Goal: Task Accomplishment & Management: Complete application form

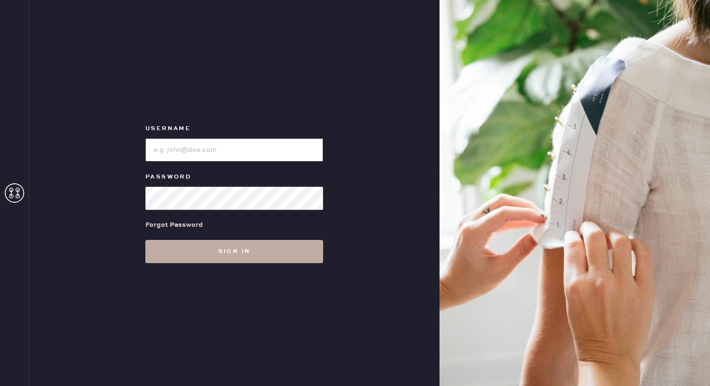
type input "reformationnorthpark"
click at [216, 256] on button "Sign in" at bounding box center [234, 251] width 178 height 23
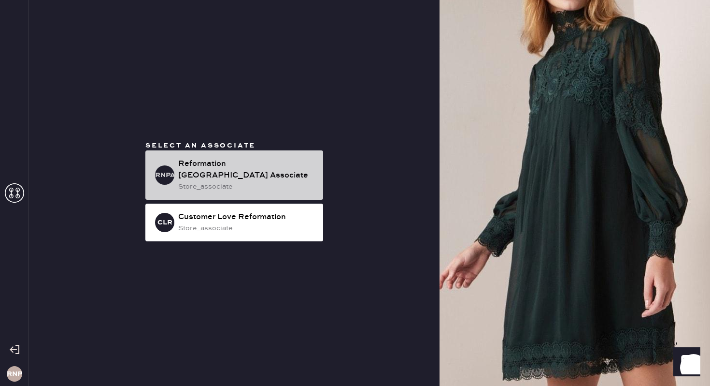
click at [265, 184] on div "store_associate" at bounding box center [246, 186] width 137 height 11
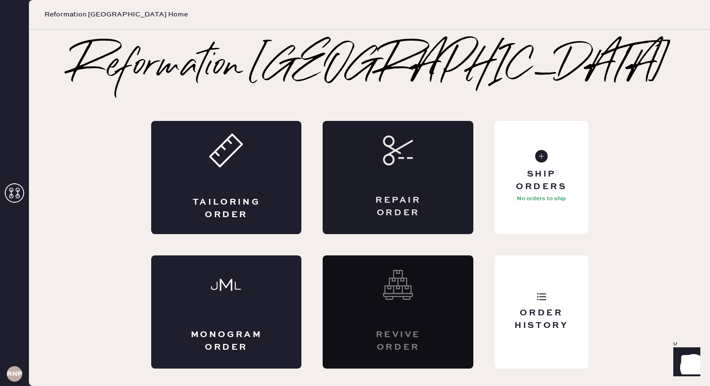
click at [380, 165] on div "Repair Order" at bounding box center [398, 177] width 151 height 113
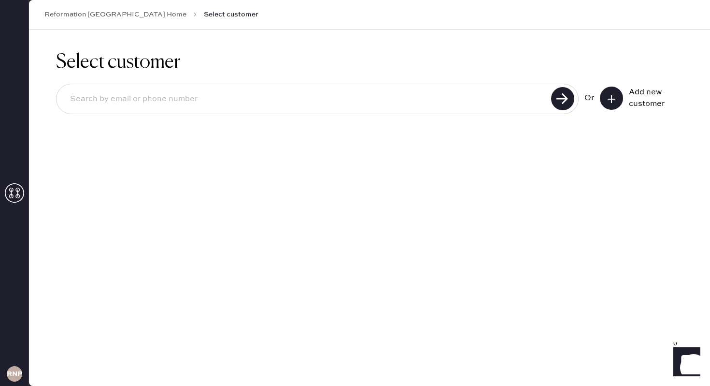
click at [433, 97] on input at bounding box center [305, 99] width 486 height 22
click at [606, 96] on button at bounding box center [611, 97] width 23 height 23
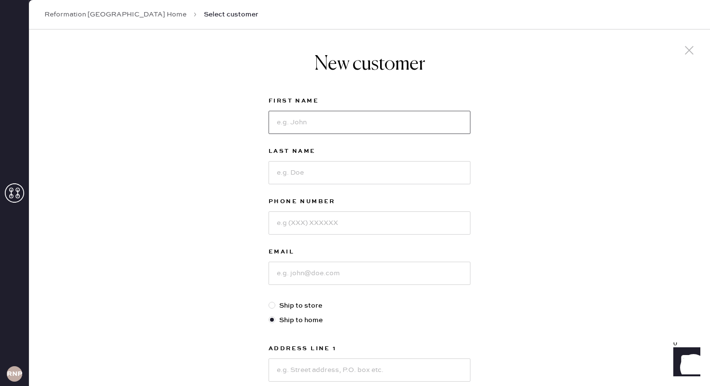
click at [357, 124] on input at bounding box center [370, 122] width 202 height 23
type input "[PERSON_NAME]"
type input "Ma"
type input "9725147573"
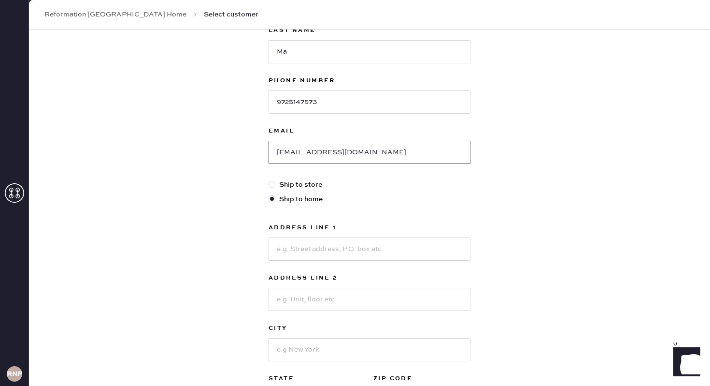
scroll to position [143, 0]
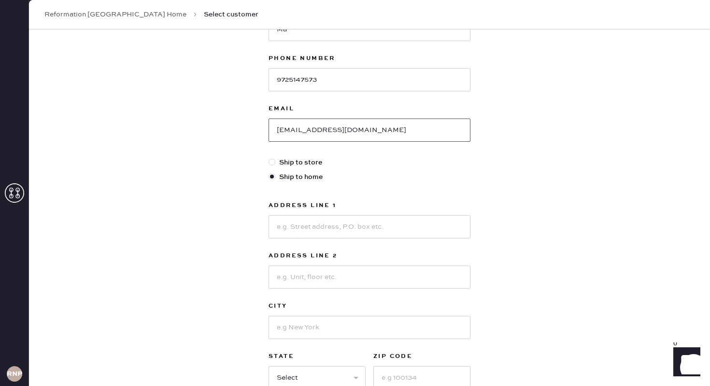
type input "[EMAIL_ADDRESS][DOMAIN_NAME]"
click at [359, 228] on input at bounding box center [370, 226] width 202 height 23
click at [385, 226] on input "[STREET_ADDRESS]``" at bounding box center [370, 226] width 202 height 23
type input "[STREET_ADDRESS]"
type input "Apt 2203"
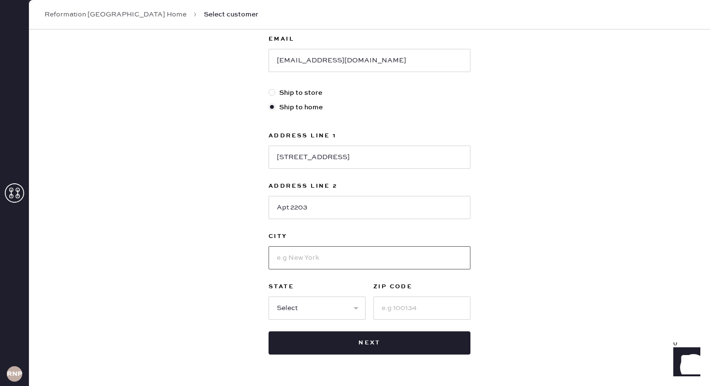
scroll to position [243, 0]
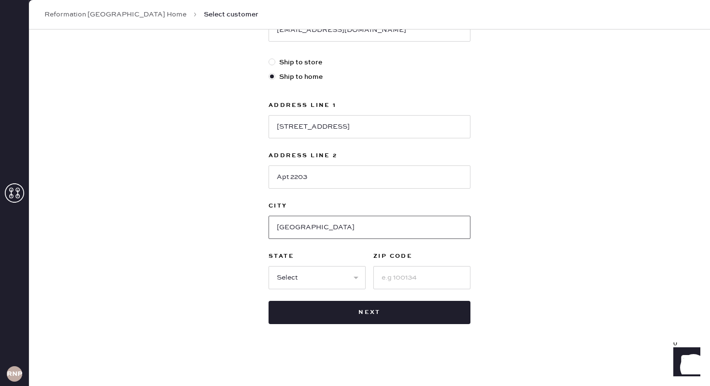
type input "[GEOGRAPHIC_DATA]"
select select "[GEOGRAPHIC_DATA]"
click at [269, 266] on select "Select AK AL AR AZ CA CO CT [GEOGRAPHIC_DATA] DE FL [GEOGRAPHIC_DATA] HI [GEOGR…" at bounding box center [317, 277] width 97 height 23
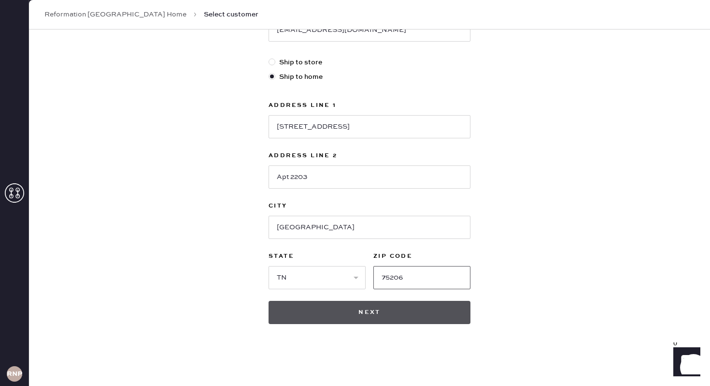
type input "75206"
click at [406, 304] on button "Next" at bounding box center [370, 312] width 202 height 23
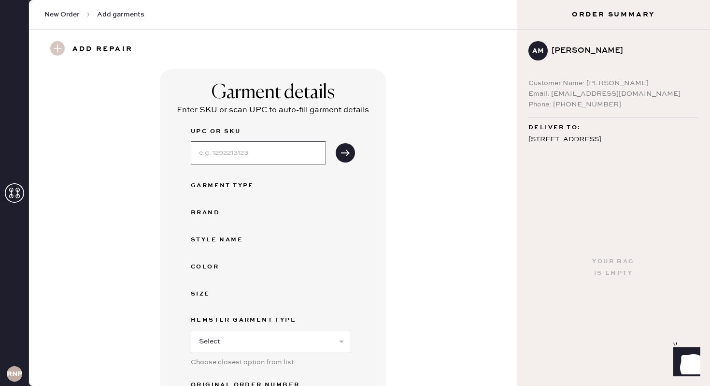
click at [281, 148] on input at bounding box center [258, 152] width 135 height 23
click at [329, 260] on div "UPC or SKU Garment Type Brand Style name Color Size Hemster Garment Type Select…" at bounding box center [273, 272] width 164 height 292
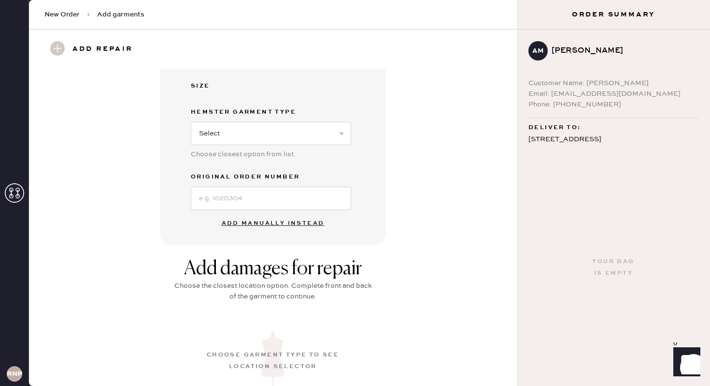
click at [292, 220] on button "Add manually instead" at bounding box center [273, 223] width 115 height 19
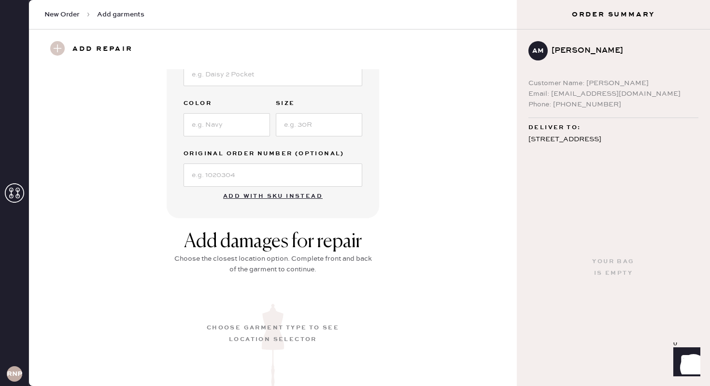
scroll to position [186, 0]
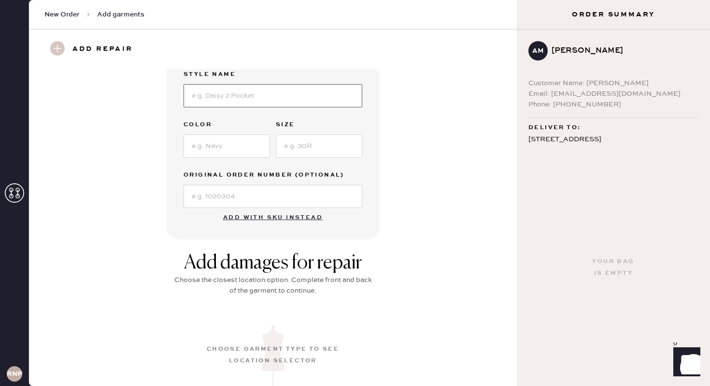
click at [247, 101] on input at bounding box center [273, 95] width 179 height 23
type input "S"
type input "[PERSON_NAME] Dress"
type input "Serenity"
type input "0"
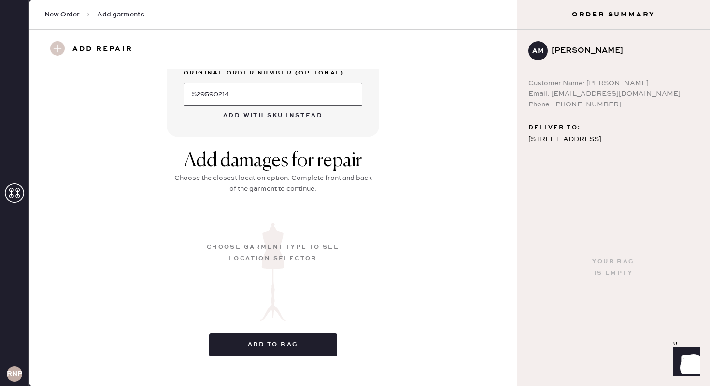
scroll to position [301, 0]
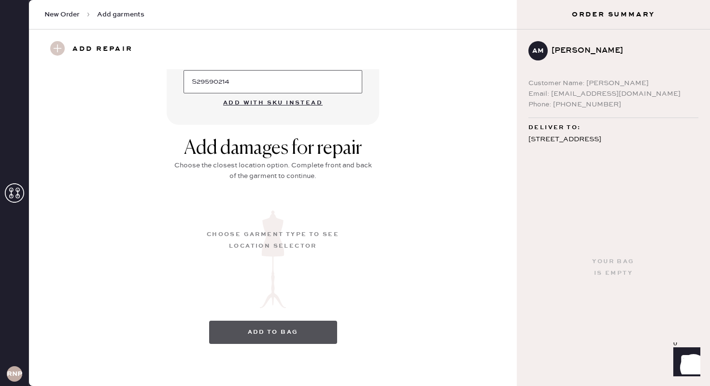
type input "S29590214"
click at [267, 334] on button "Add to bag" at bounding box center [273, 331] width 128 height 23
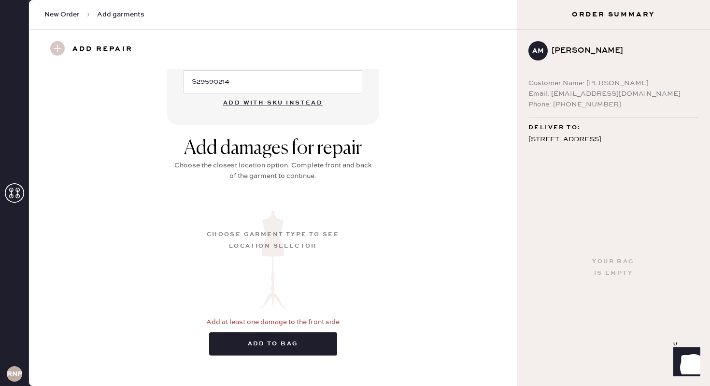
click at [269, 234] on div "Choose garment type to see location selector" at bounding box center [272, 240] width 135 height 23
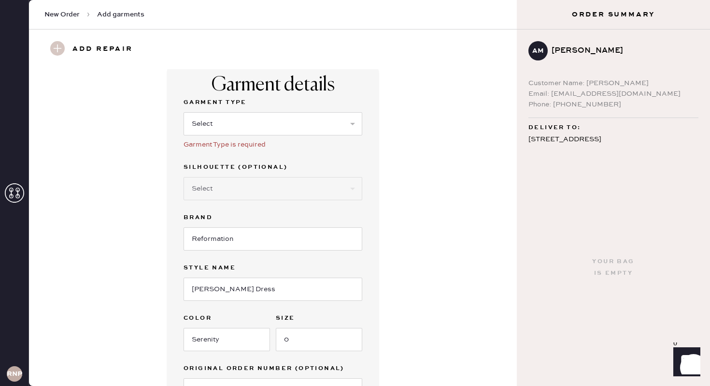
scroll to position [0, 0]
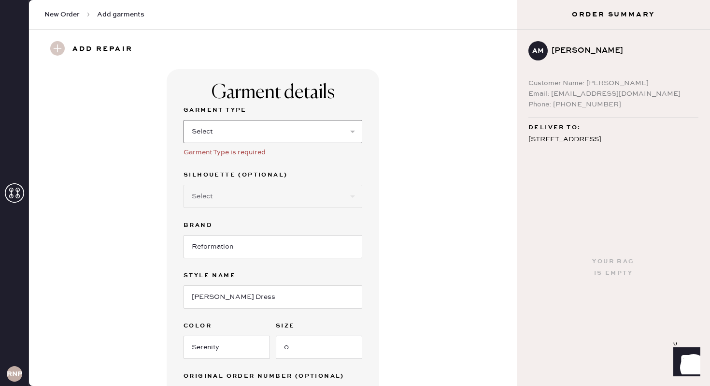
click at [275, 137] on select "Select Basic Skirt Jeans Leggings Pants Shorts Basic Sleeved Dress Basic Sleeve…" at bounding box center [273, 131] width 179 height 23
select select "6"
click at [184, 120] on select "Select Basic Skirt Jeans Leggings Pants Shorts Basic Sleeved Dress Basic Sleeve…" at bounding box center [273, 131] width 179 height 23
click at [268, 190] on select "Select Maxi Dress Midi Dress Mini Dress Other" at bounding box center [273, 196] width 179 height 23
select select "39"
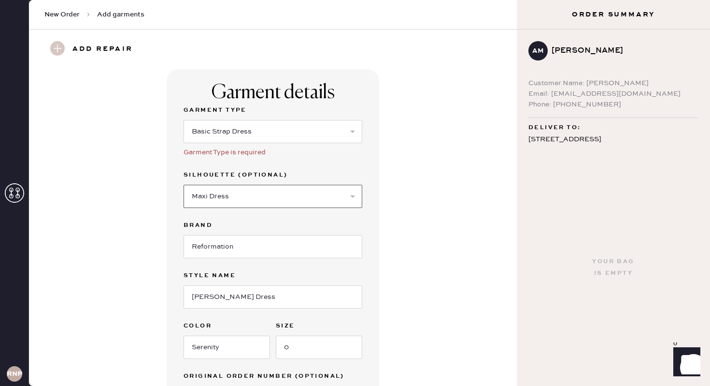
click at [184, 185] on select "Select Maxi Dress Midi Dress Mini Dress Other" at bounding box center [273, 196] width 179 height 23
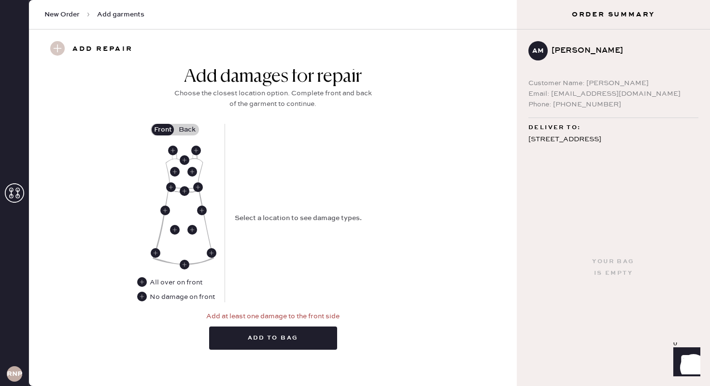
scroll to position [412, 0]
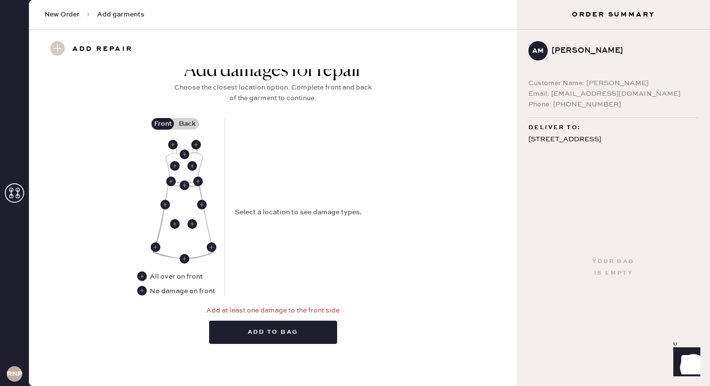
click at [188, 124] on label "Back" at bounding box center [187, 124] width 24 height 12
click at [187, 124] on input "Back" at bounding box center [187, 124] width 0 height 0
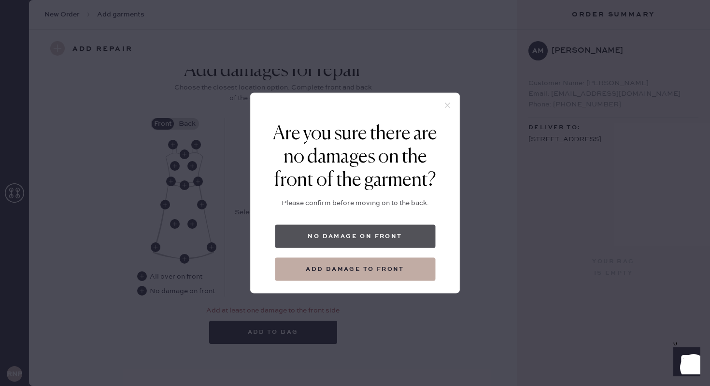
click at [370, 238] on button "No damage on front" at bounding box center [355, 236] width 160 height 23
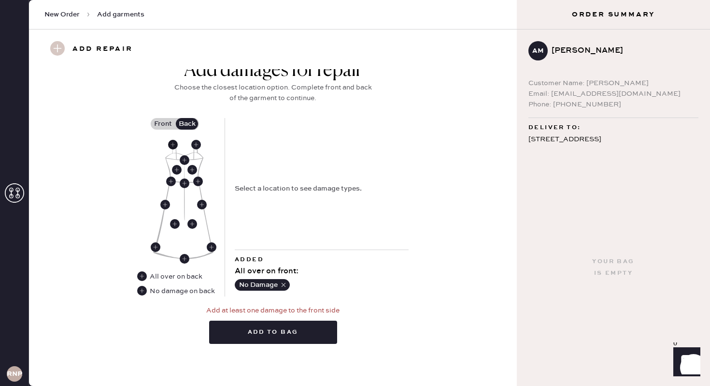
click at [170, 144] on use at bounding box center [173, 145] width 10 height 10
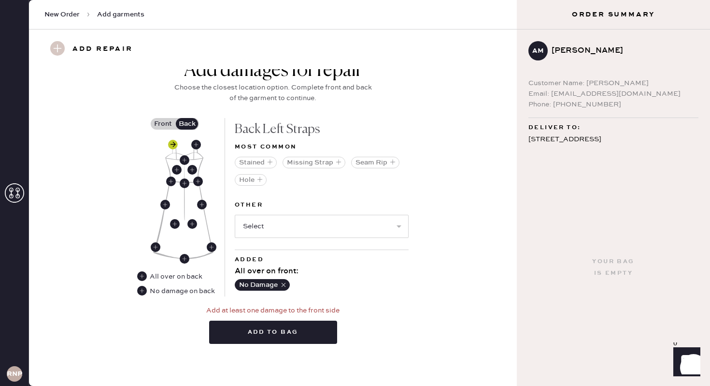
click at [175, 145] on use at bounding box center [173, 145] width 10 height 10
click at [199, 147] on use at bounding box center [196, 145] width 10 height 10
click at [272, 222] on select "Select Broken / Ripped Hem Broken Beads Broken Belt Loop Broken Button Broken C…" at bounding box center [322, 226] width 174 height 23
select select "1668"
click at [235, 215] on select "Select Broken / Ripped Hem Broken Beads Broken Belt Loop Broken Button Broken C…" at bounding box center [322, 226] width 174 height 23
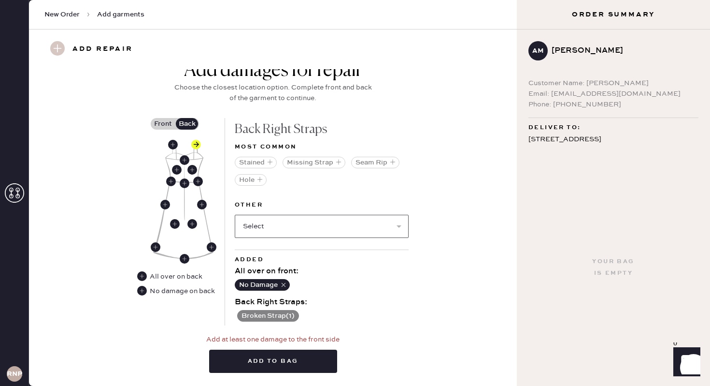
select select
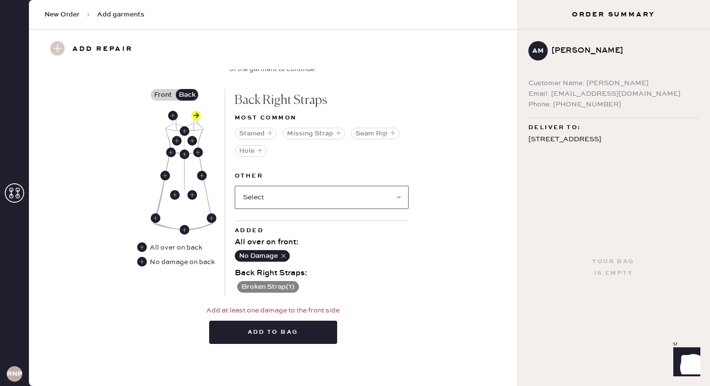
scroll to position [440, 0]
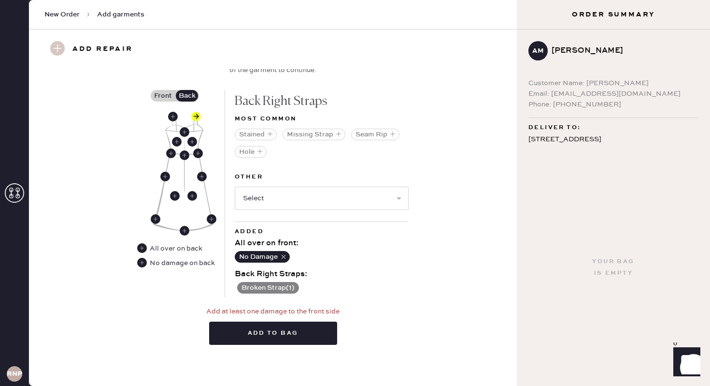
click at [168, 99] on label "Front" at bounding box center [163, 96] width 24 height 12
click at [163, 96] on input "Front" at bounding box center [163, 96] width 0 height 0
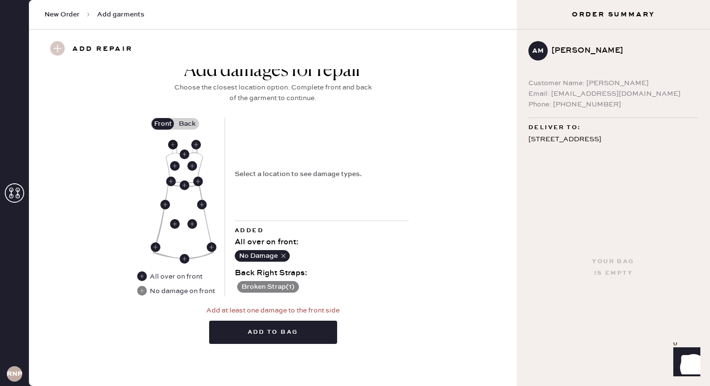
click at [174, 146] on use at bounding box center [173, 145] width 10 height 10
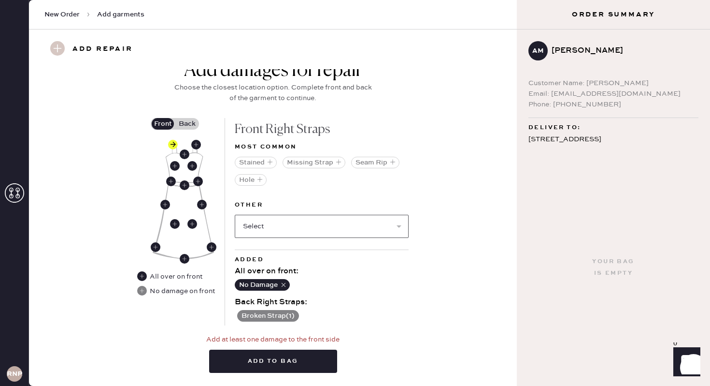
click at [287, 233] on select "Select Broken / Ripped Hem Broken Beads Broken Belt Loop Broken Button Broken C…" at bounding box center [322, 226] width 174 height 23
select select "1668"
click at [235, 215] on select "Select Broken / Ripped Hem Broken Beads Broken Belt Loop Broken Button Broken C…" at bounding box center [322, 226] width 174 height 23
select select
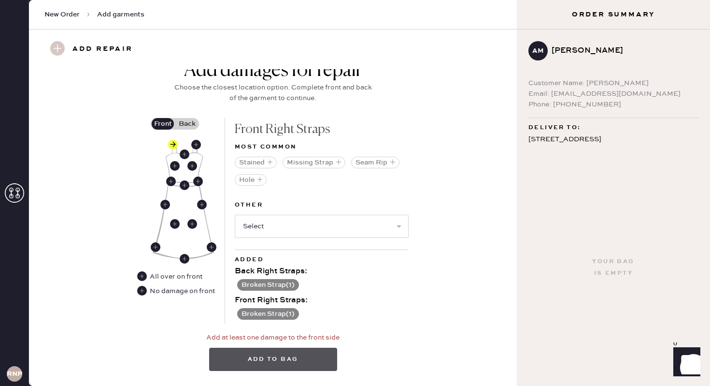
click at [276, 358] on button "Add to bag" at bounding box center [273, 358] width 128 height 23
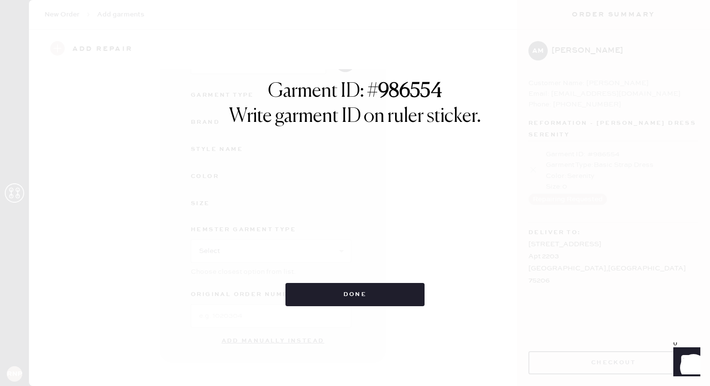
scroll to position [90, 0]
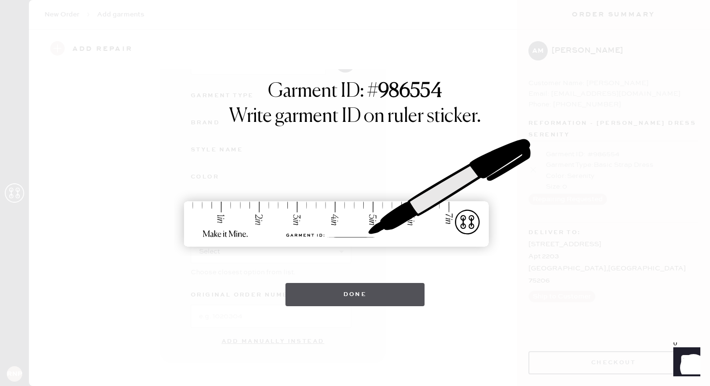
click at [412, 289] on button "Done" at bounding box center [356, 294] width 140 height 23
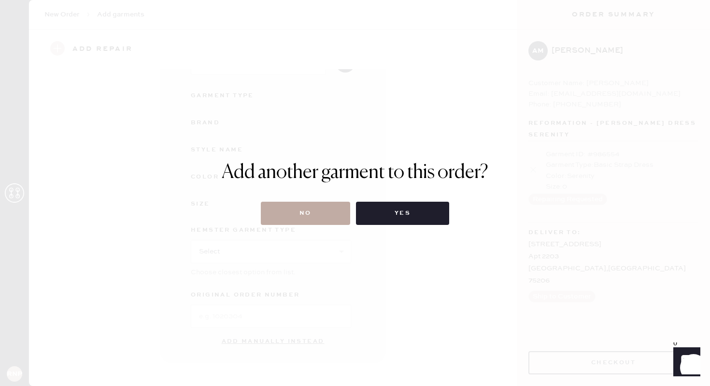
click at [318, 207] on button "No" at bounding box center [305, 212] width 89 height 23
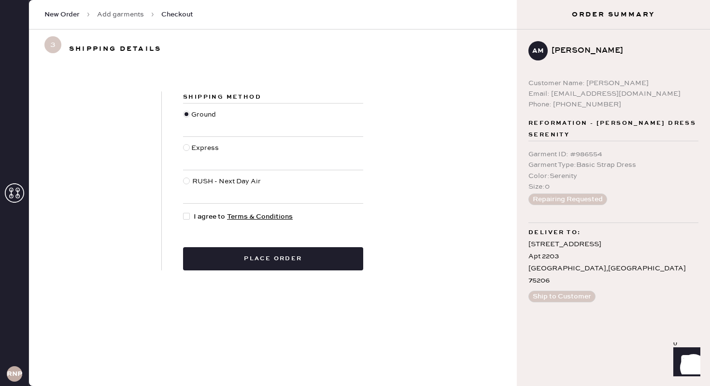
click at [186, 216] on div at bounding box center [186, 216] width 7 height 7
click at [184, 212] on input "I agree to Terms & Conditions" at bounding box center [183, 211] width 0 height 0
checkbox input "true"
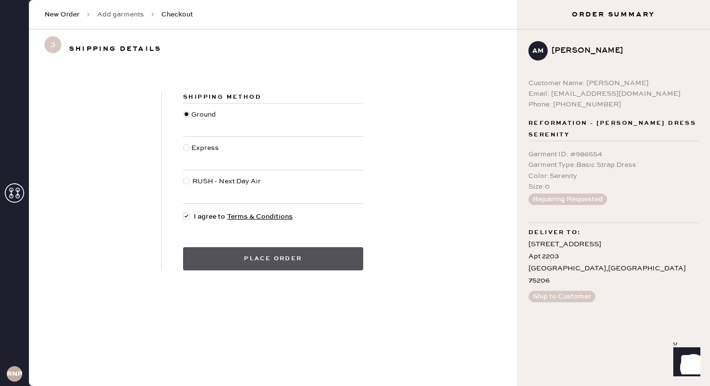
click at [286, 258] on button "Place order" at bounding box center [273, 258] width 180 height 23
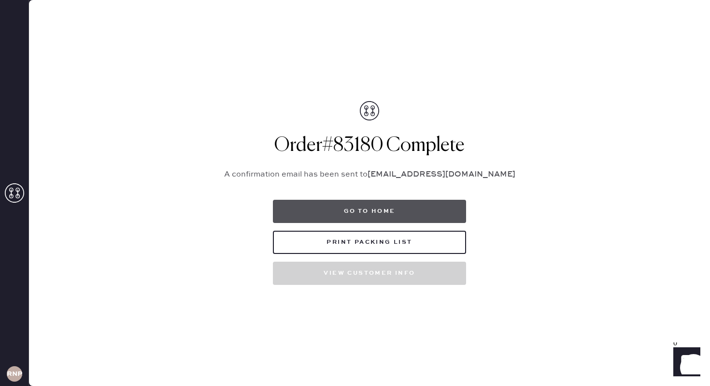
click at [383, 209] on button "Go to home" at bounding box center [369, 211] width 193 height 23
